Goal: Contribute content

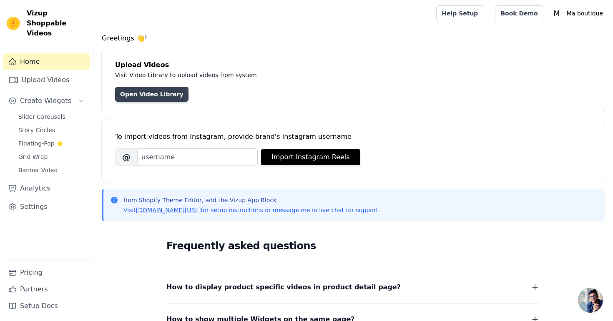
click at [144, 95] on link "Open Video Library" at bounding box center [151, 94] width 73 height 15
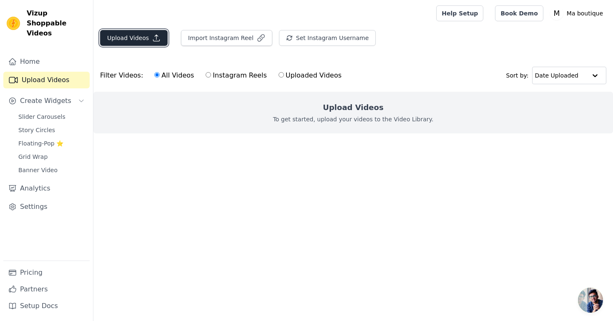
click at [127, 35] on button "Upload Videos" at bounding box center [134, 38] width 68 height 16
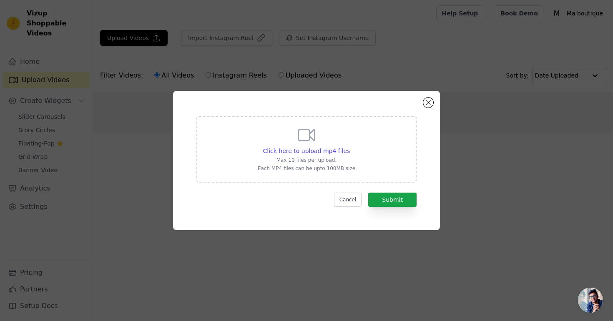
click at [350, 139] on div "Click here to upload mp4 files Max 10 files per upload. Each MP4 files can be u…" at bounding box center [307, 148] width 98 height 47
click at [350, 146] on input "Click here to upload mp4 files Max 10 files per upload. Each MP4 files can be u…" at bounding box center [350, 146] width 0 height 0
type input "C:\fakepath\WhatsApp Video [DATE] 17.43.56 (3).mp4"
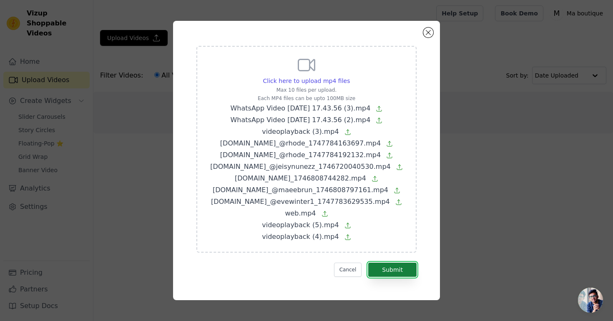
click at [394, 271] on button "Submit" at bounding box center [392, 270] width 48 height 14
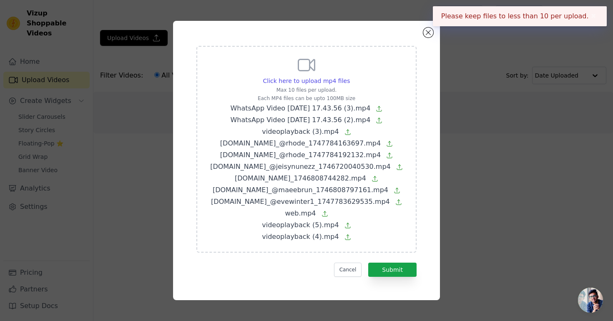
click at [314, 87] on p "Max 10 files per upload." at bounding box center [306, 90] width 193 height 7
click at [350, 77] on input "Click here to upload mp4 files Max 10 files per upload. Each MP4 files can be u…" at bounding box center [350, 76] width 0 height 0
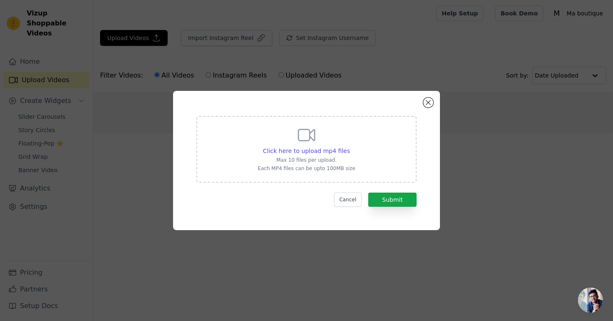
click at [341, 273] on div "Click here to upload mp4 files Max 10 files per upload. Each MP4 files can be u…" at bounding box center [306, 160] width 613 height 321
